Goal: Contribute content

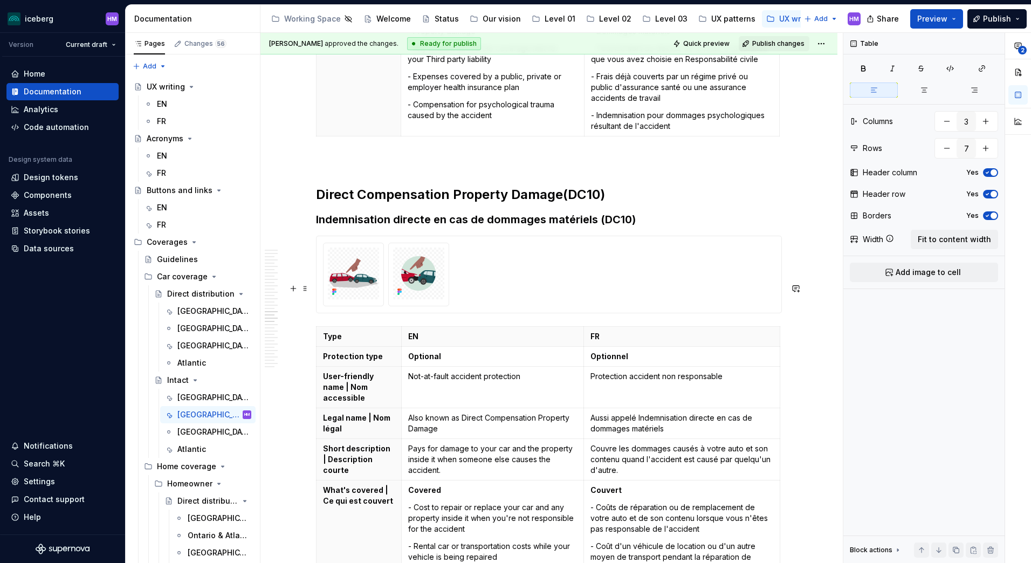
scroll to position [6890, 0]
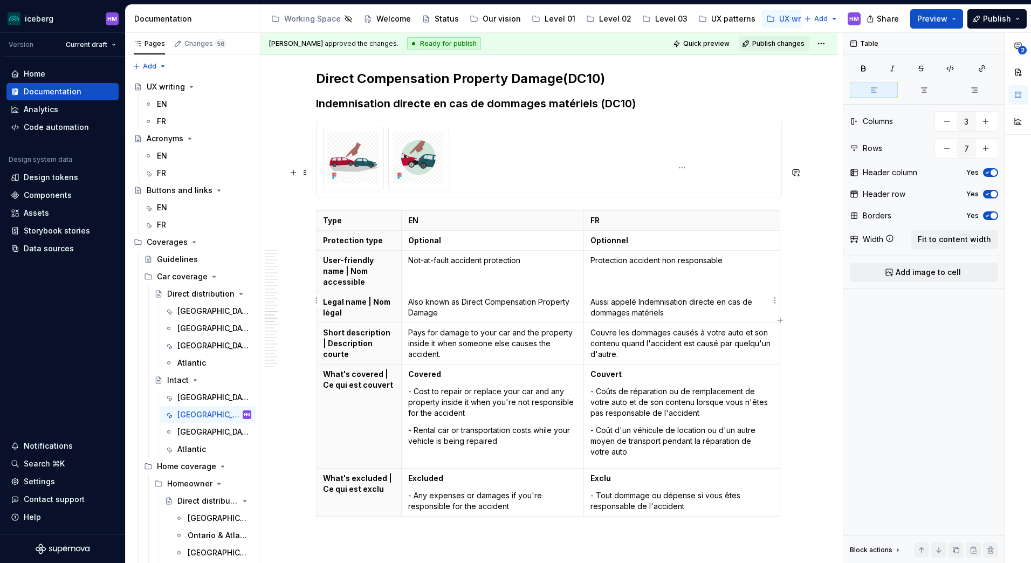
click at [612, 327] on p "Couvre les dommages causés à votre auto et son contenu quand l'accident est cau…" at bounding box center [681, 343] width 183 height 32
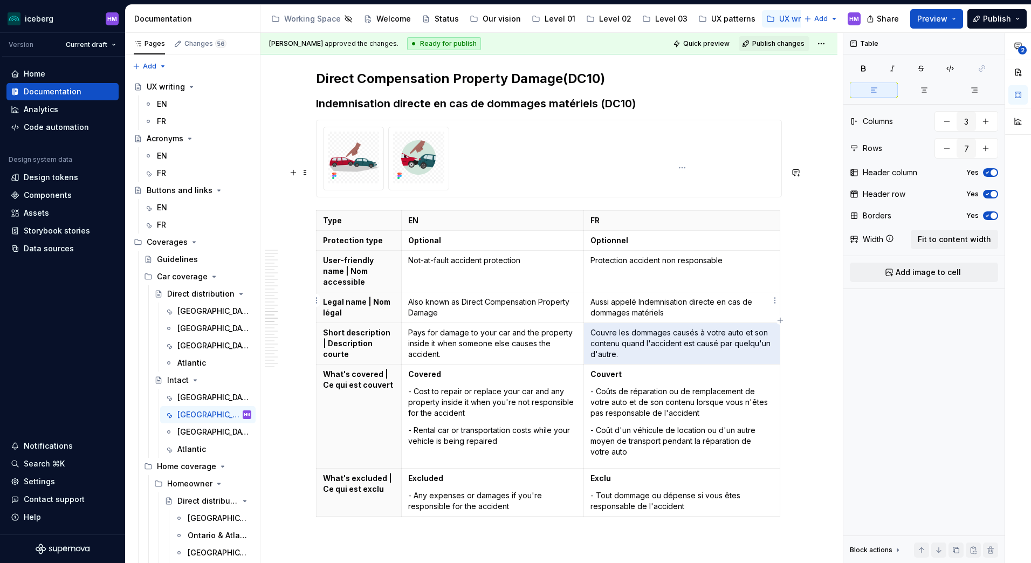
click at [611, 327] on p "Couvre les dommages causés à votre auto et son contenu quand l'accident est cau…" at bounding box center [681, 343] width 183 height 32
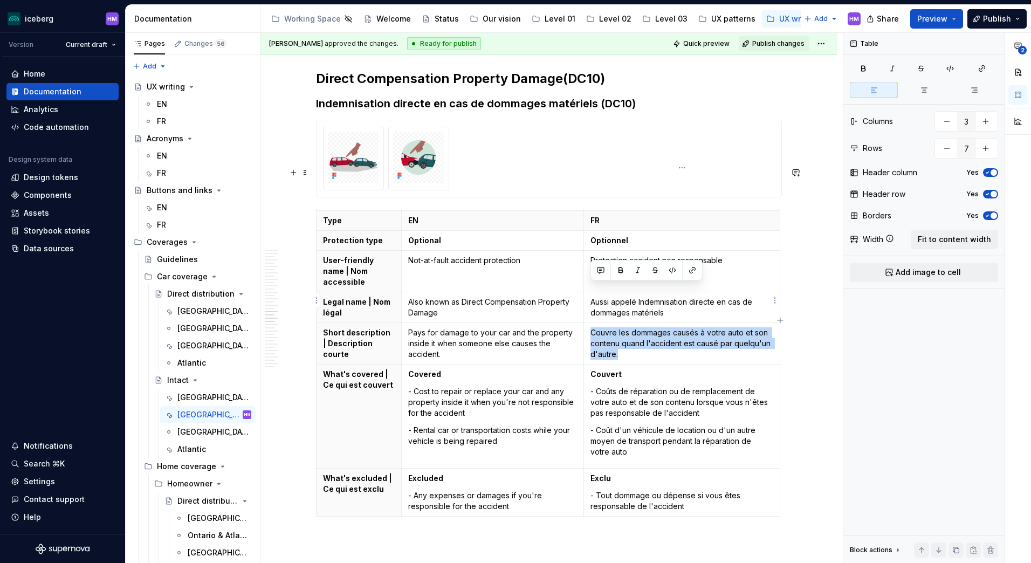
drag, startPoint x: 621, startPoint y: 308, endPoint x: 590, endPoint y: 292, distance: 35.0
click at [590, 323] on td "Couvre les dommages causés à votre auto et son contenu quand l'accident est cau…" at bounding box center [682, 344] width 196 height 42
copy p "Couvre les dommages causés à votre auto et son contenu quand l'accident est cau…"
click at [195, 453] on div "Atlantic" at bounding box center [191, 449] width 29 height 11
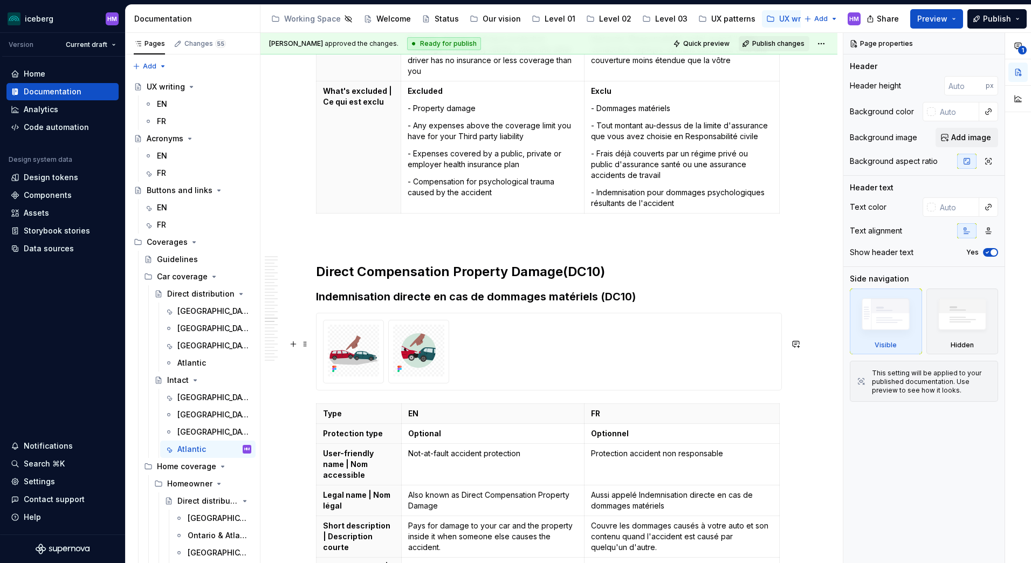
scroll to position [8303, 0]
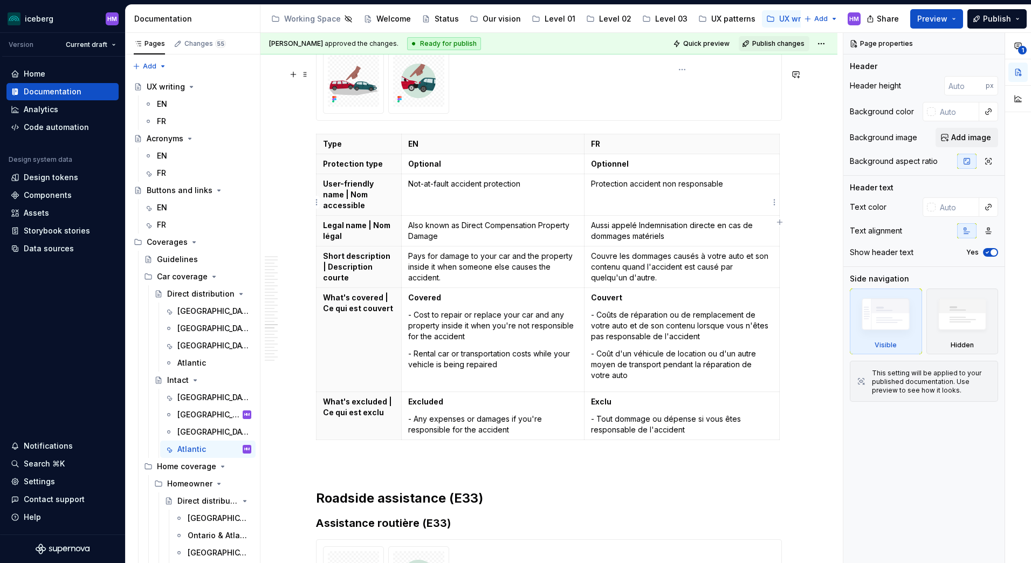
click at [603, 251] on p "Couvre les dommages causés à votre auto et son contenu quand l'accident est cau…" at bounding box center [682, 267] width 182 height 32
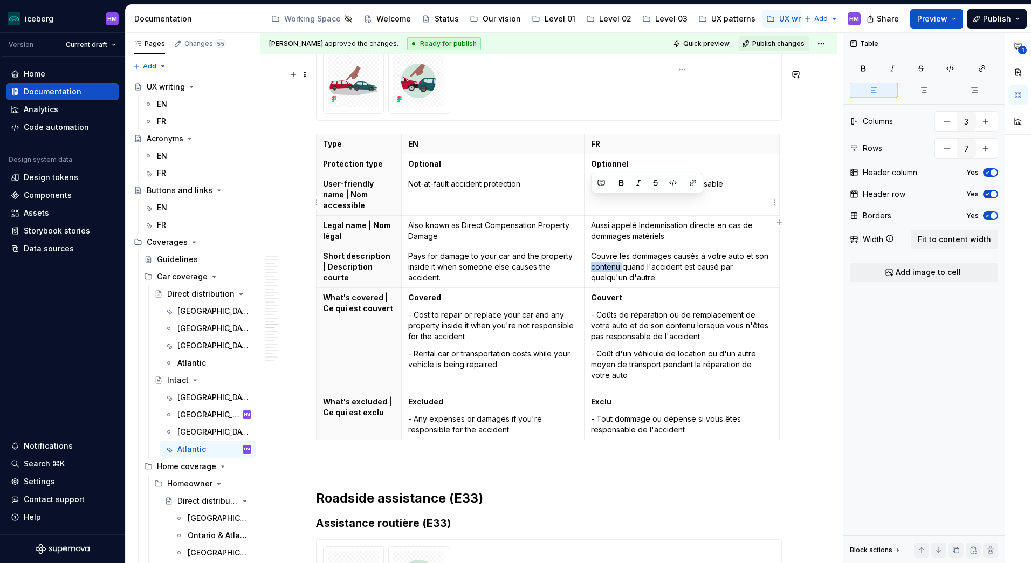
click at [603, 251] on p "Couvre les dommages causés à votre auto et son contenu quand l'accident est cau…" at bounding box center [682, 267] width 182 height 32
click at [193, 328] on div "[GEOGRAPHIC_DATA]" at bounding box center [198, 328] width 42 height 11
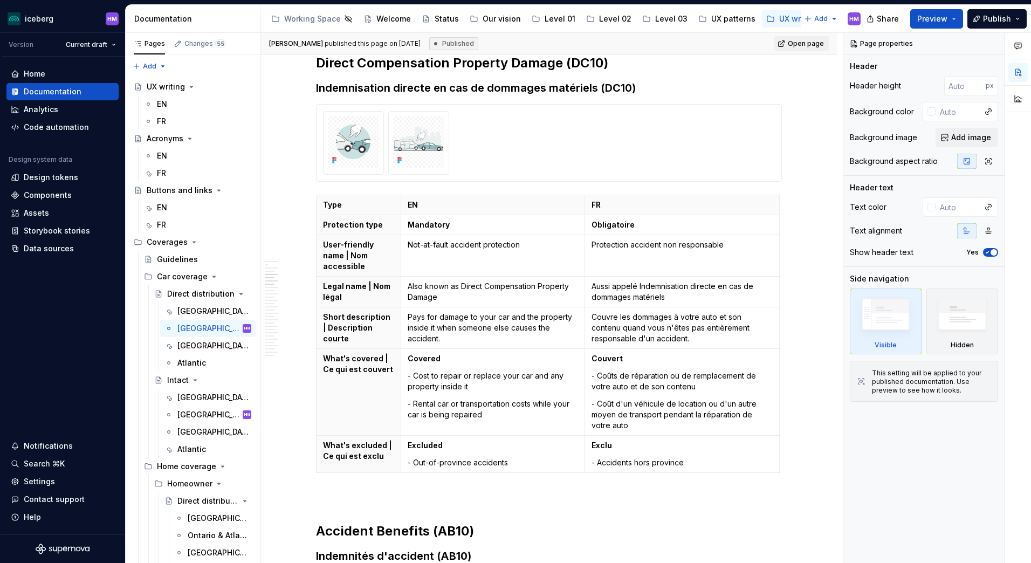
scroll to position [863, 0]
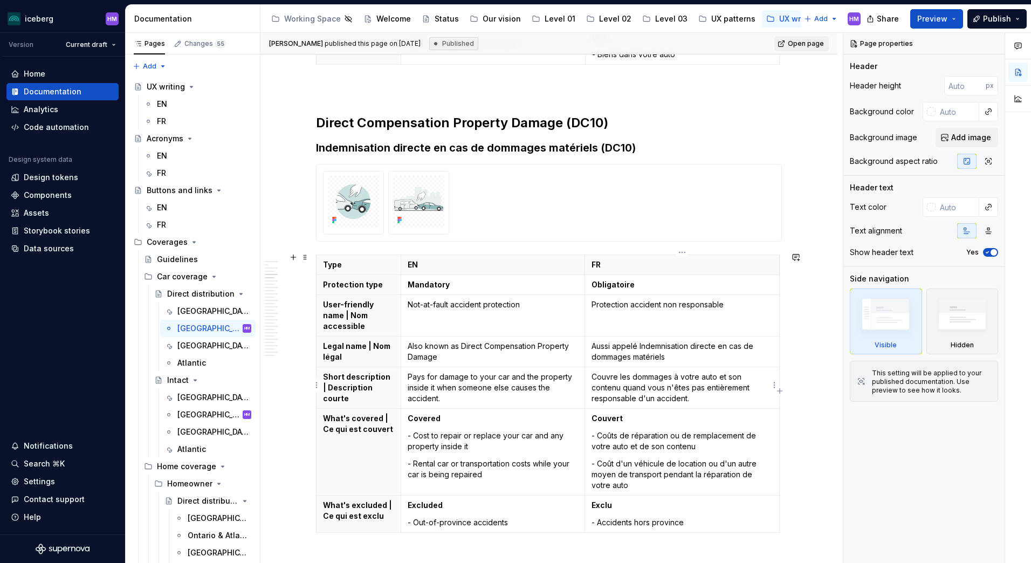
click at [658, 391] on p "Couvre les dommages à votre auto et son contenu quand vous n'êtes pas entièreme…" at bounding box center [681, 387] width 181 height 32
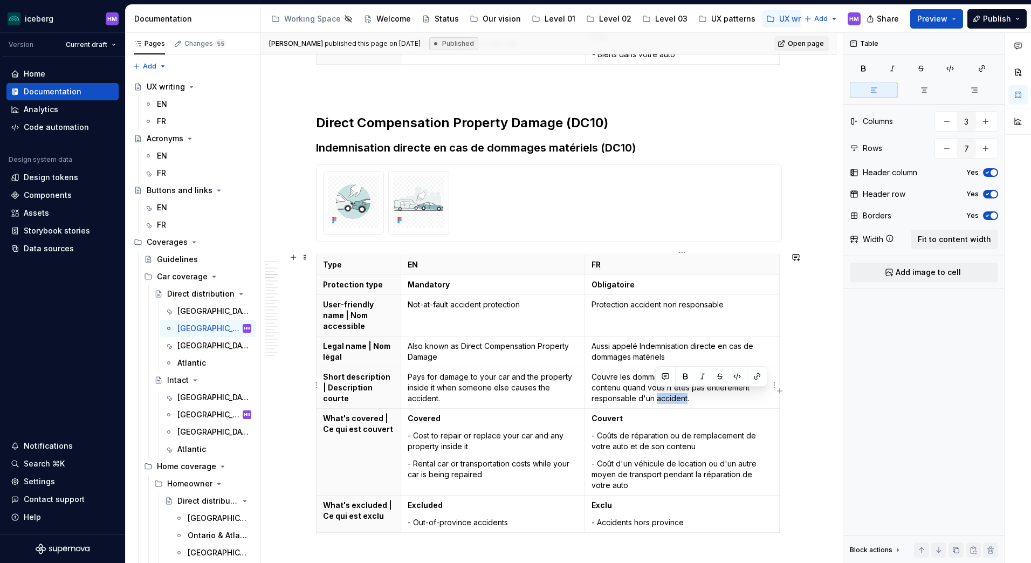
click at [658, 391] on p "Couvre les dommages à votre auto et son contenu quand vous n'êtes pas entièreme…" at bounding box center [681, 387] width 181 height 32
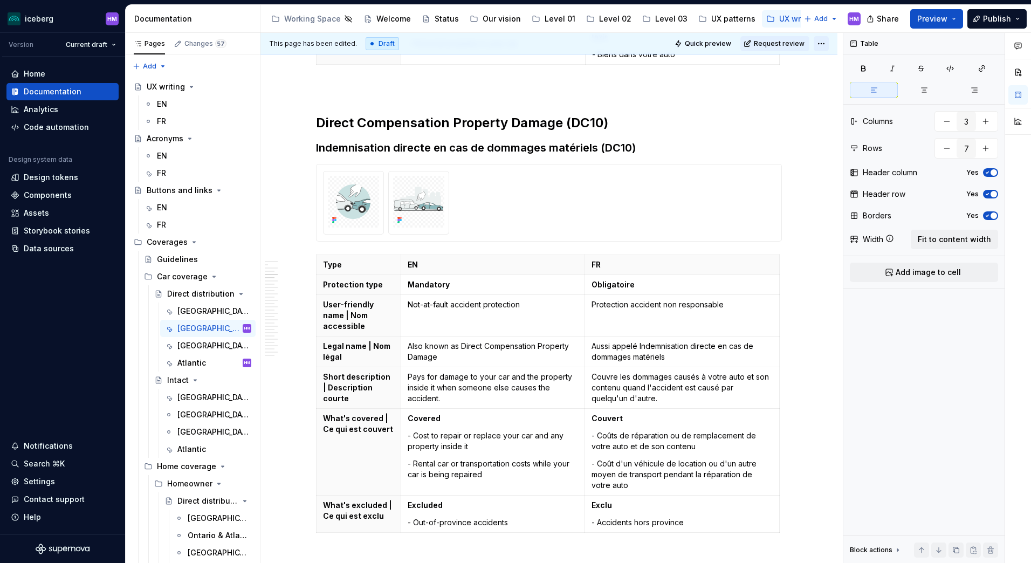
click at [822, 42] on html "iceberg HM Version Current draft Home Documentation Analytics Code automation D…" at bounding box center [515, 281] width 1031 height 563
type textarea "*"
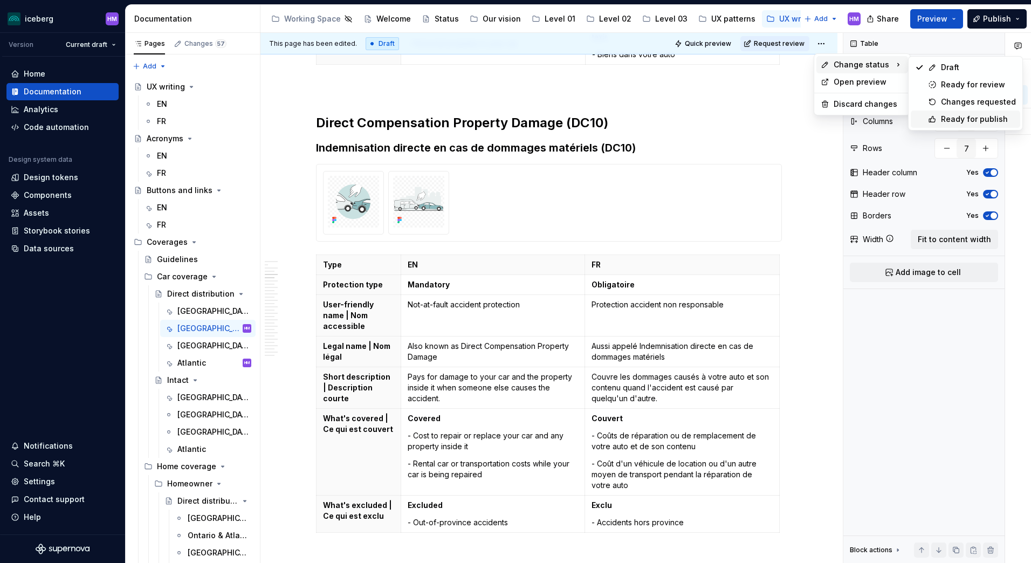
click at [971, 117] on div "Ready for publish" at bounding box center [978, 119] width 75 height 11
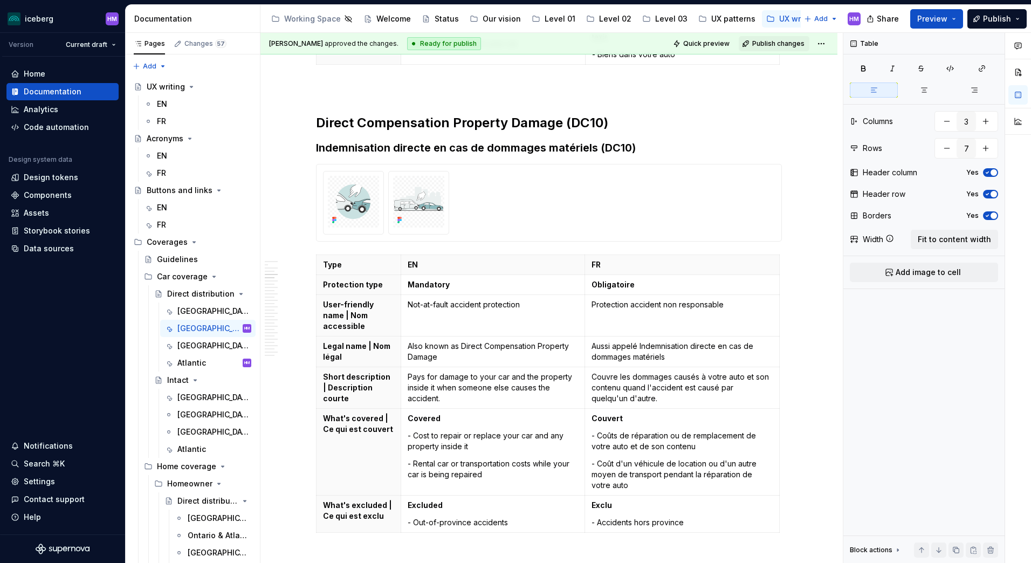
scroll to position [608, 0]
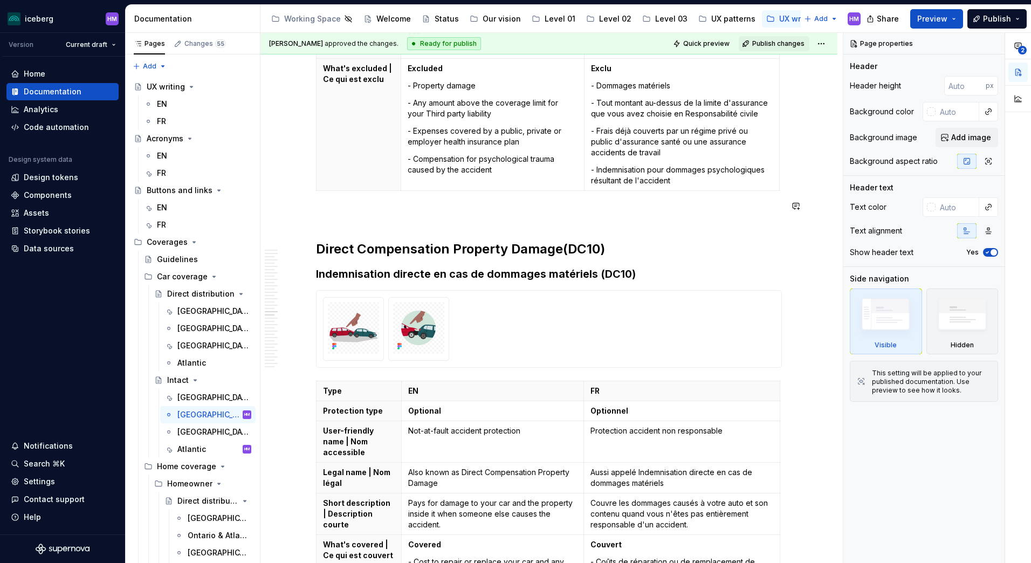
scroll to position [6847, 0]
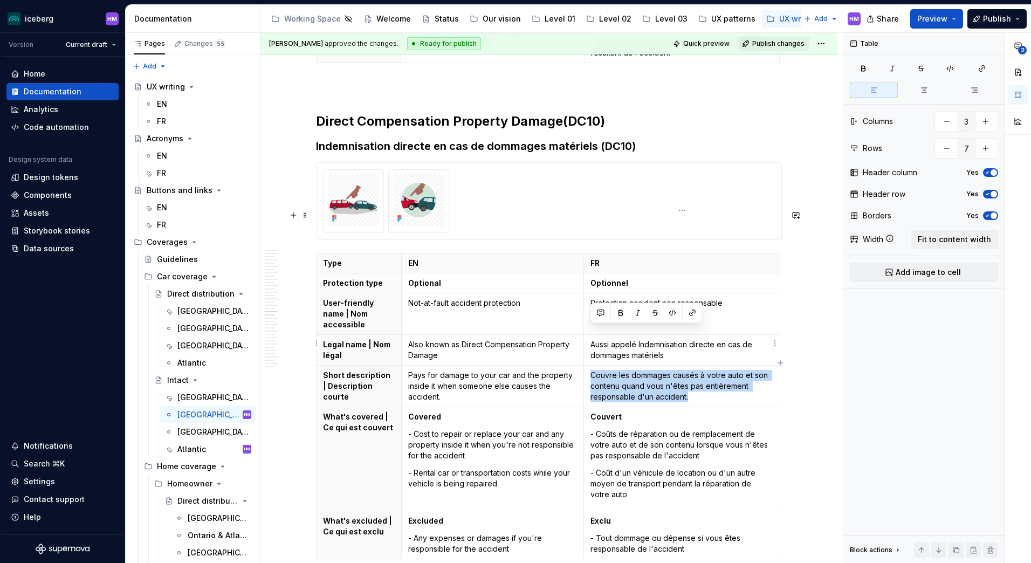
drag, startPoint x: 698, startPoint y: 356, endPoint x: 592, endPoint y: 325, distance: 110.9
click at [592, 366] on td "Couvre les dommages causés à votre auto et son contenu quand vous n'êtes pas en…" at bounding box center [682, 387] width 196 height 42
copy p "Couvre les dommages causés à votre auto et son contenu quand vous n'êtes pas en…"
type textarea "*"
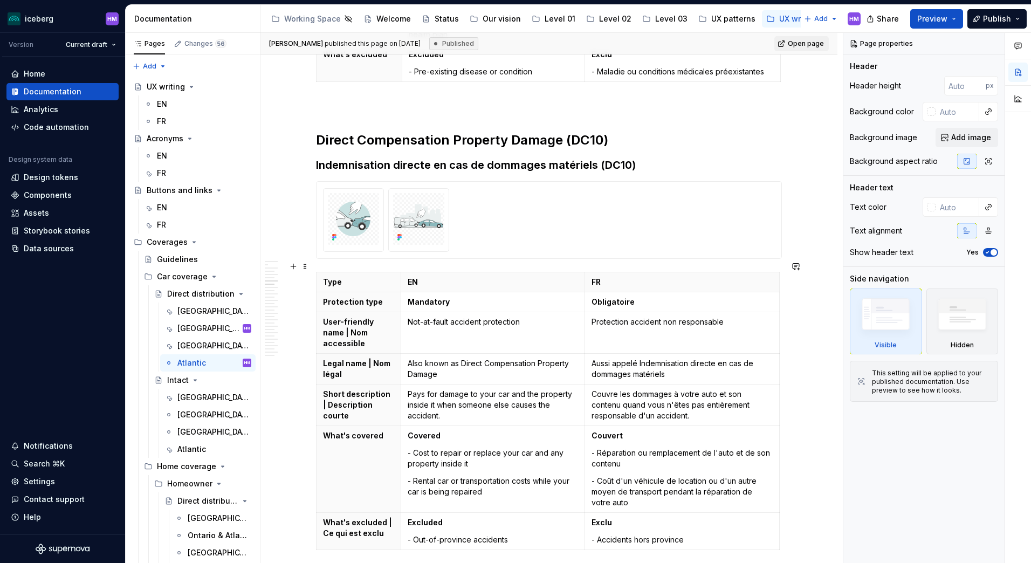
scroll to position [1456, 0]
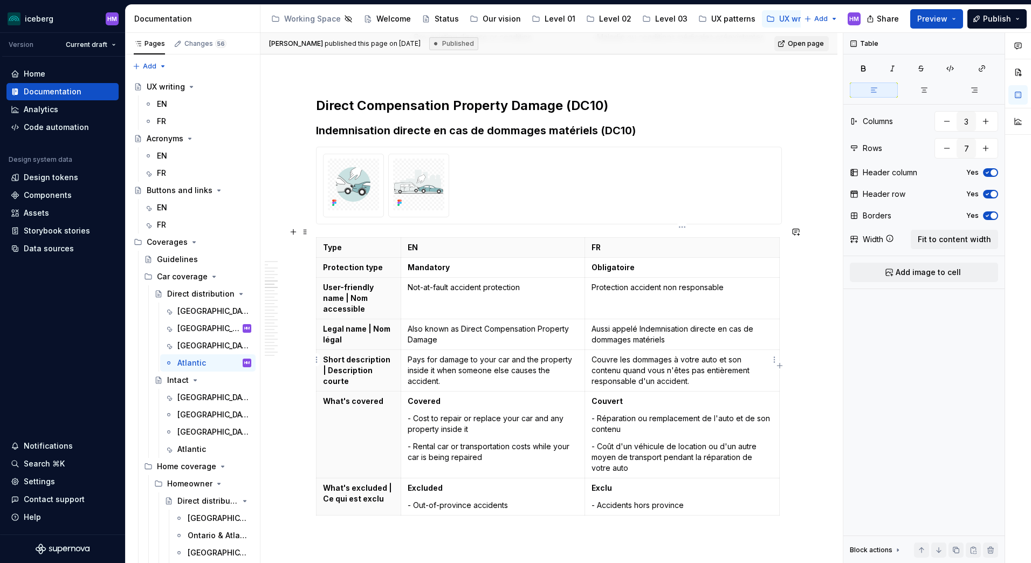
click at [639, 368] on p "Couvre les dommages à votre auto et son contenu quand vous n'êtes pas entièreme…" at bounding box center [681, 370] width 181 height 32
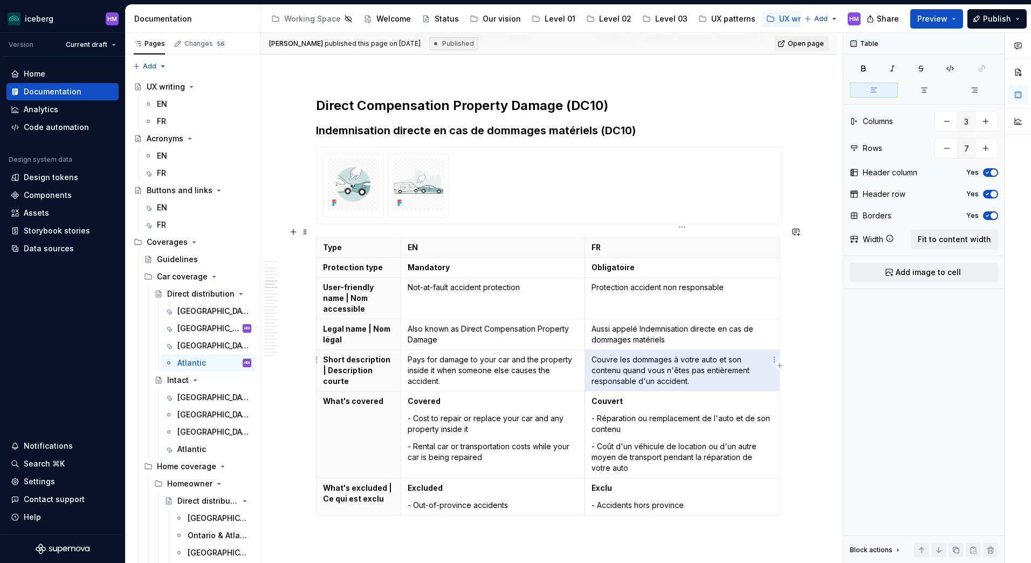
click at [639, 368] on p "Couvre les dommages à votre auto et son contenu quand vous n'êtes pas entièreme…" at bounding box center [681, 370] width 181 height 32
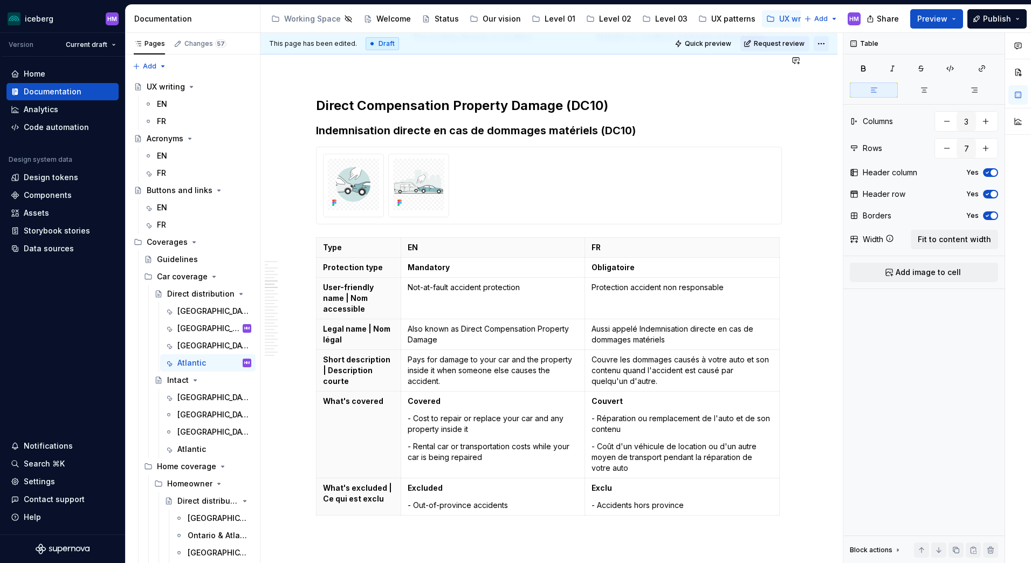
click at [818, 40] on html "iceberg HM Version Current draft Home Documentation Analytics Code automation D…" at bounding box center [515, 281] width 1031 height 563
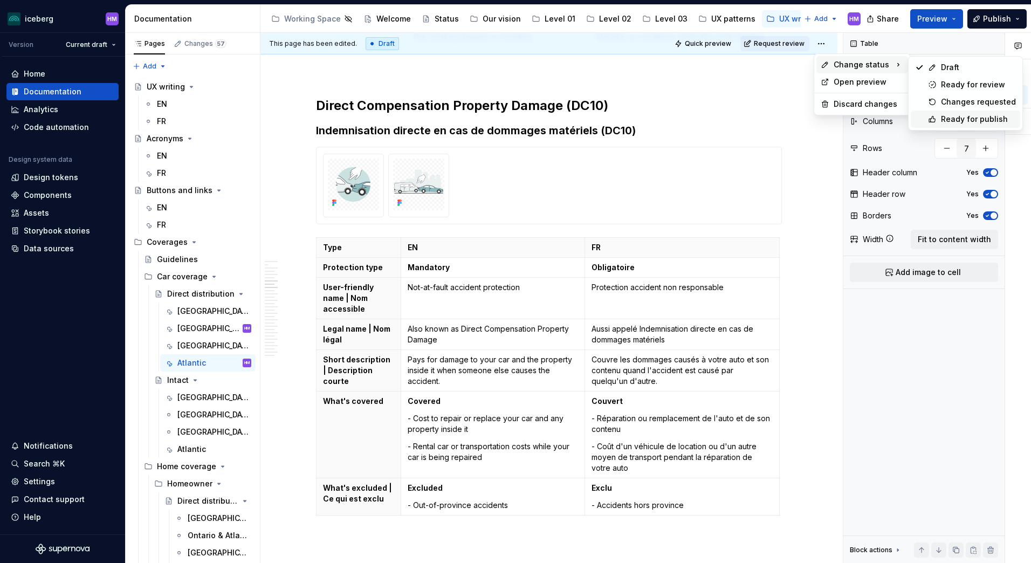
click at [965, 119] on div "Ready for publish" at bounding box center [978, 119] width 75 height 11
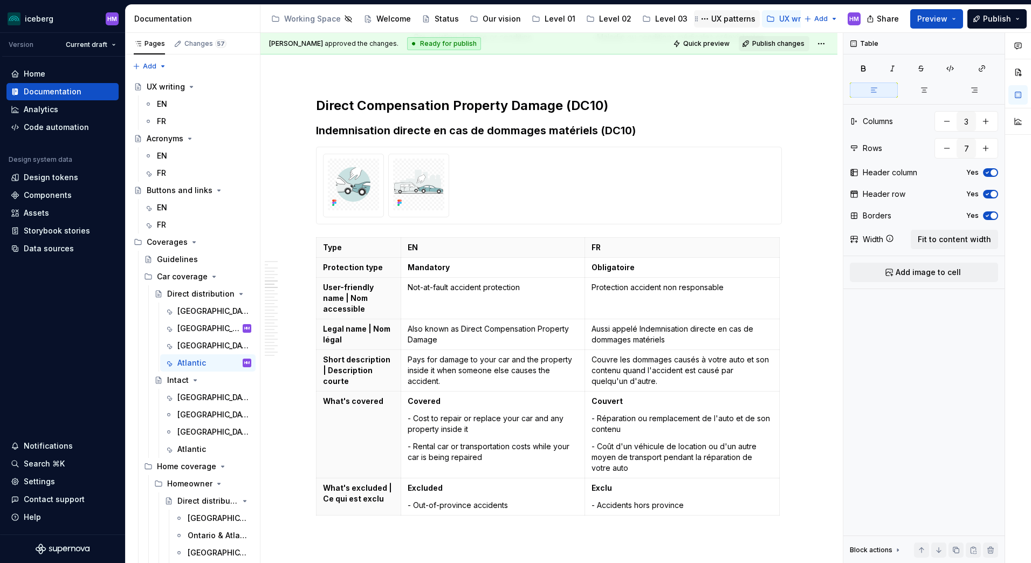
scroll to position [1201, 0]
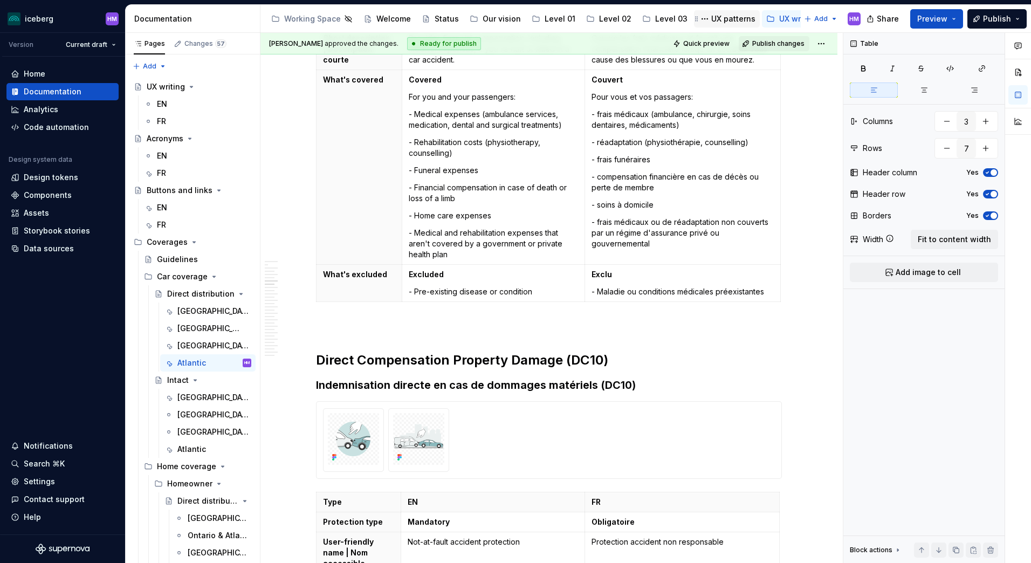
type textarea "*"
